Goal: Book appointment/travel/reservation

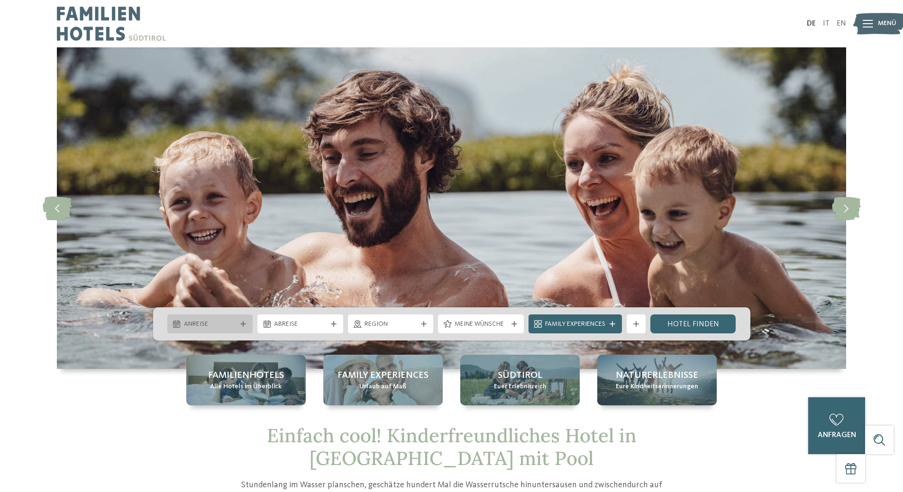
click at [244, 325] on icon at bounding box center [243, 324] width 6 height 6
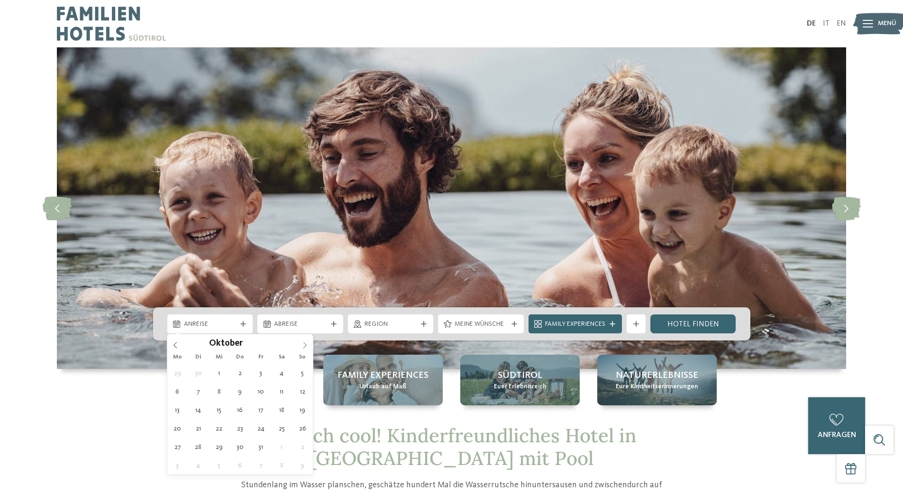
click at [303, 344] on icon at bounding box center [304, 345] width 7 height 7
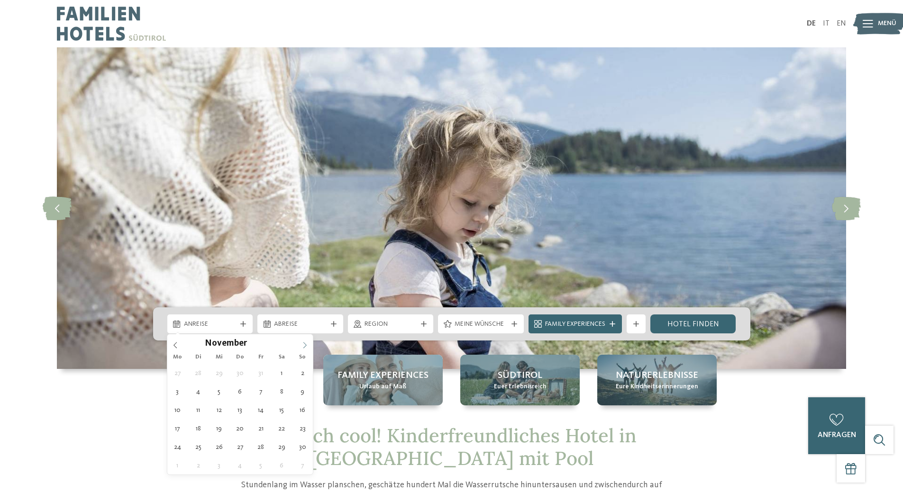
click at [303, 344] on icon at bounding box center [304, 345] width 7 height 7
type input "****"
click at [303, 344] on icon at bounding box center [304, 345] width 7 height 7
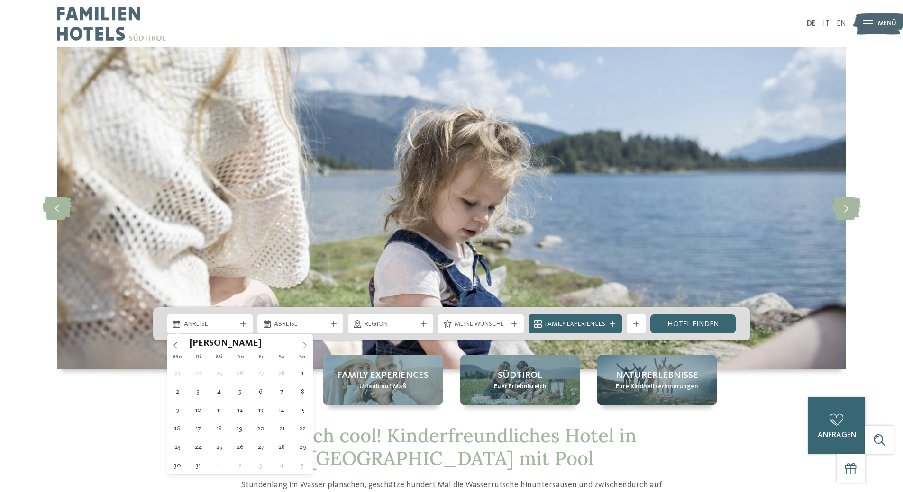
click at [303, 344] on icon at bounding box center [304, 345] width 7 height 7
type div "14.05.2026"
type input "****"
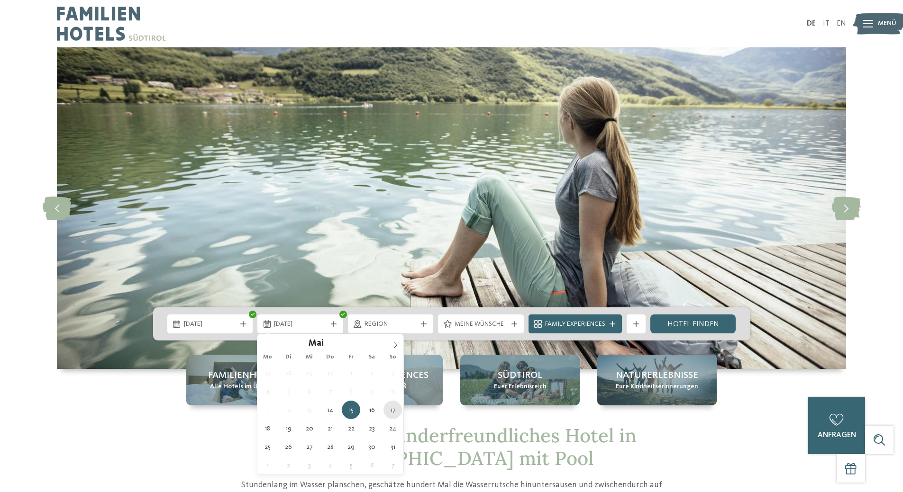
type div "17.05.2026"
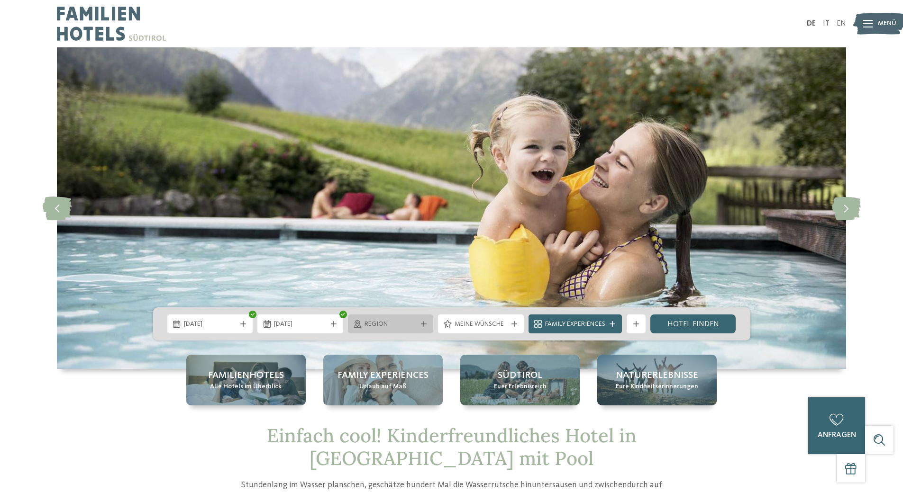
click at [427, 325] on div at bounding box center [423, 324] width 9 height 6
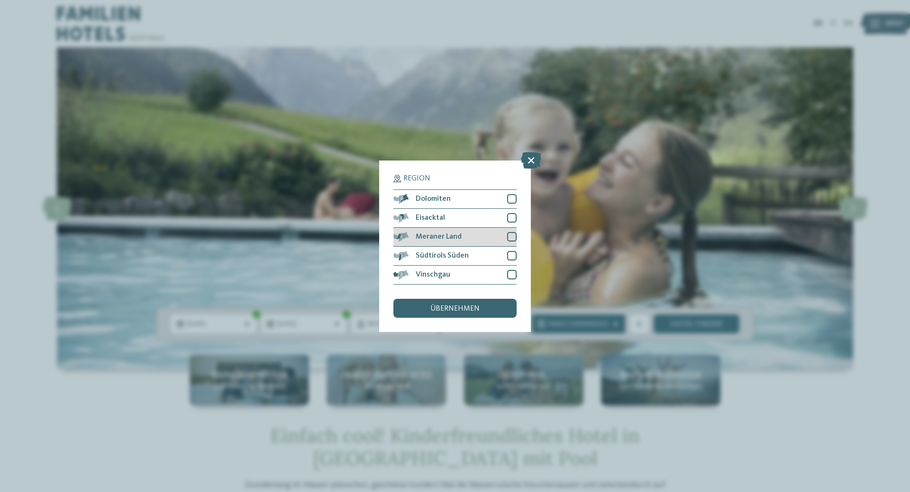
click at [512, 241] on div at bounding box center [511, 236] width 9 height 9
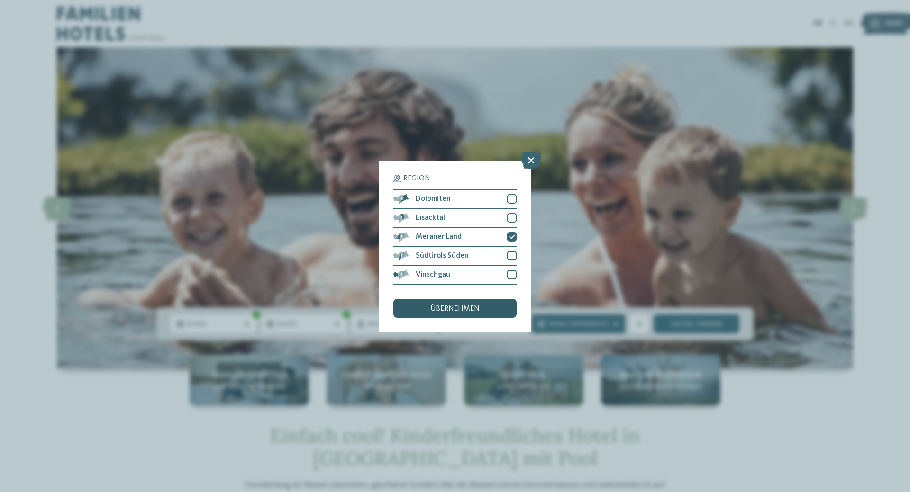
click at [492, 306] on div "übernehmen" at bounding box center [454, 308] width 123 height 19
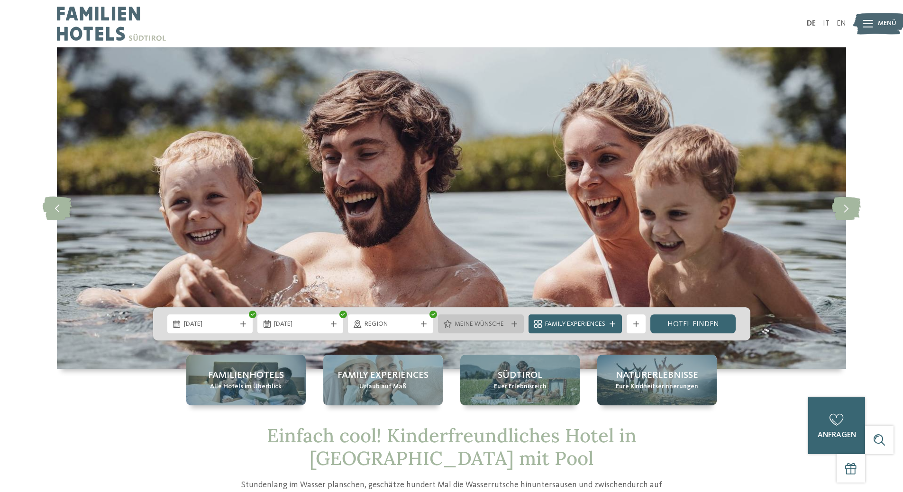
click at [515, 324] on icon at bounding box center [514, 324] width 6 height 6
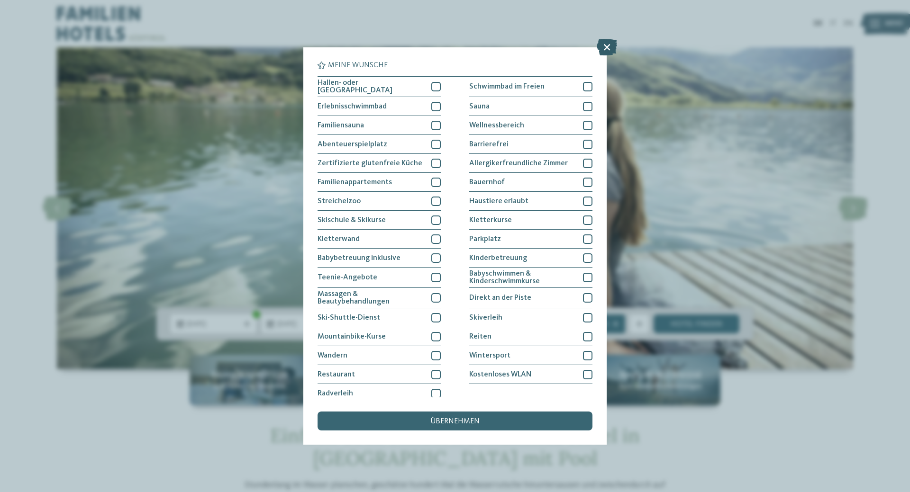
click at [606, 50] on icon at bounding box center [606, 47] width 20 height 17
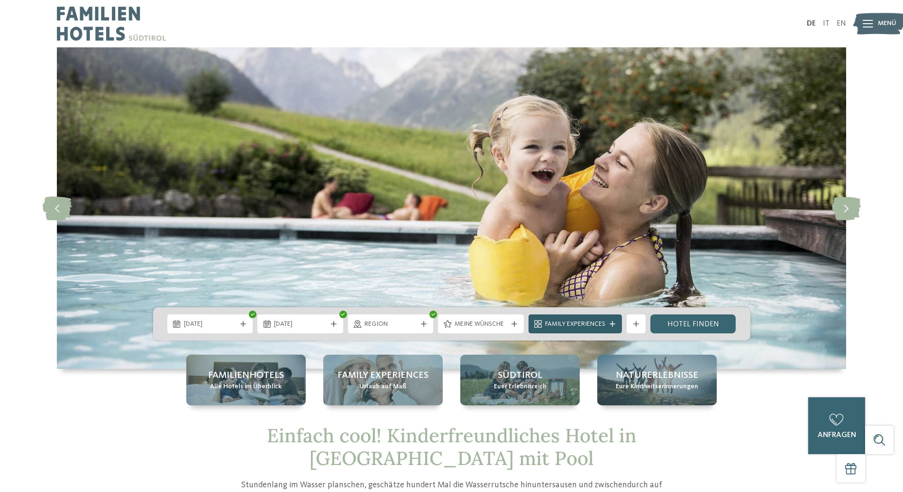
click at [606, 325] on div "Family Experiences" at bounding box center [574, 324] width 65 height 10
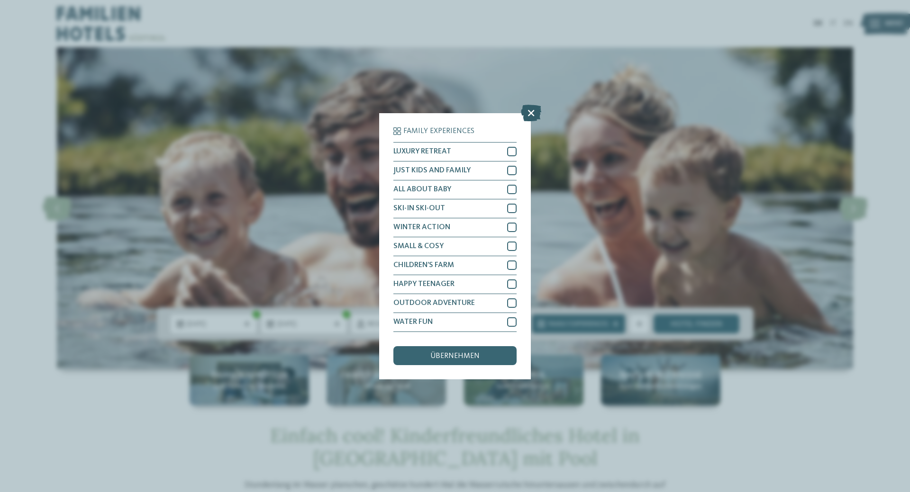
click at [533, 113] on icon at bounding box center [531, 112] width 20 height 17
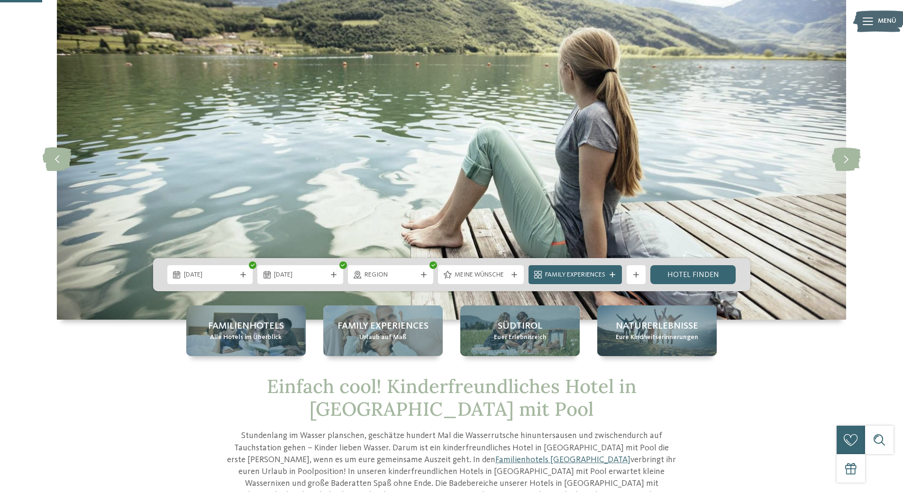
scroll to position [47, 0]
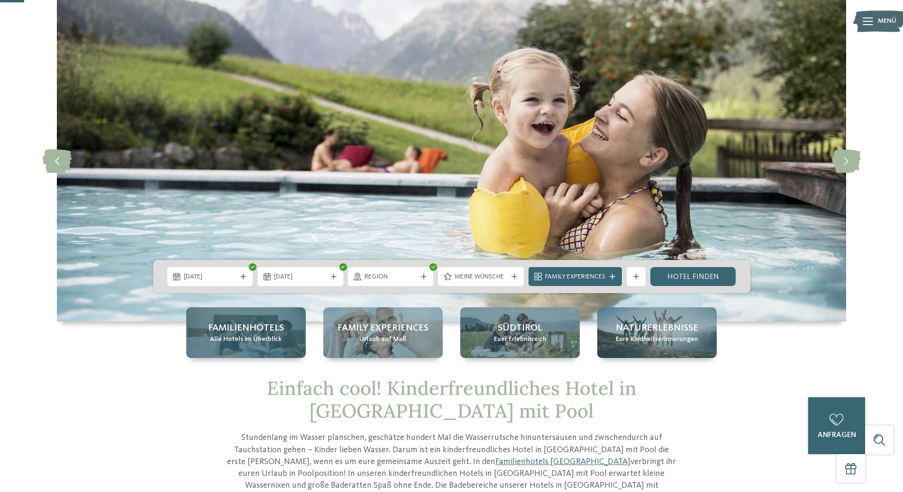
click at [269, 320] on div "Familienhotels Alle Hotels im Überblick" at bounding box center [245, 332] width 119 height 51
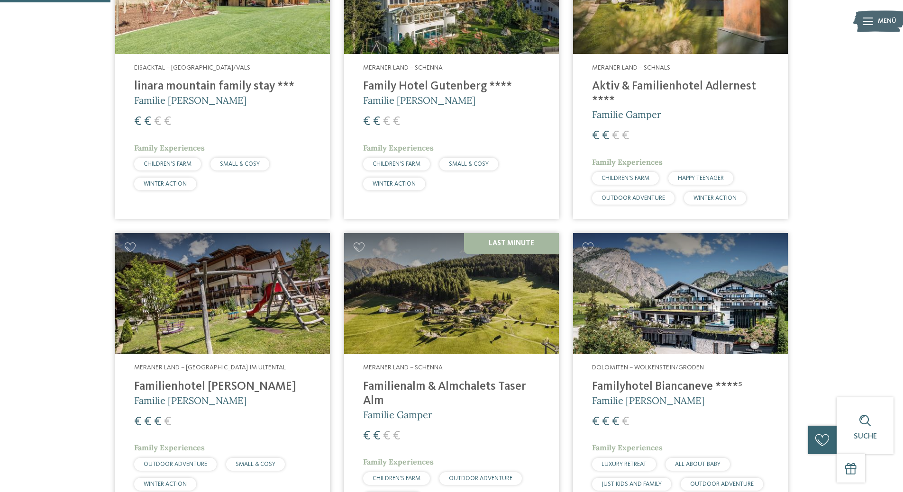
scroll to position [426, 0]
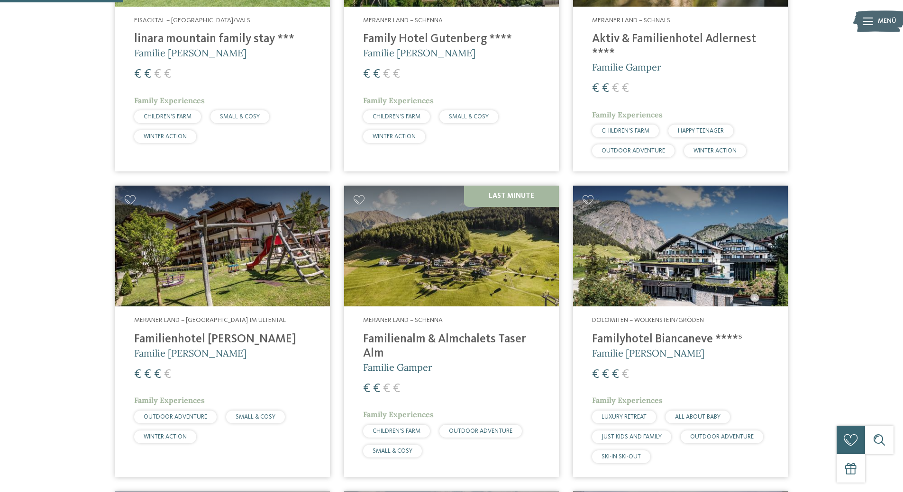
click at [199, 340] on h4 "Familienhotel [PERSON_NAME]" at bounding box center [222, 340] width 177 height 14
